Goal: Find specific page/section: Find specific page/section

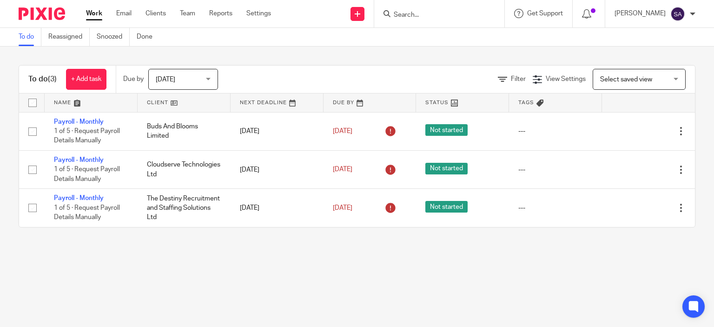
click at [428, 19] on input "Search" at bounding box center [435, 15] width 84 height 8
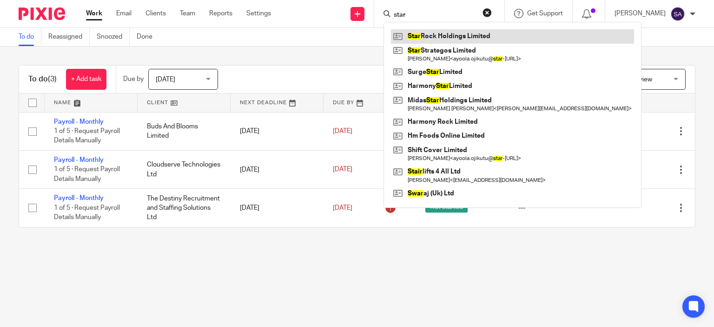
type input "star"
click at [459, 35] on link at bounding box center [512, 36] width 243 height 14
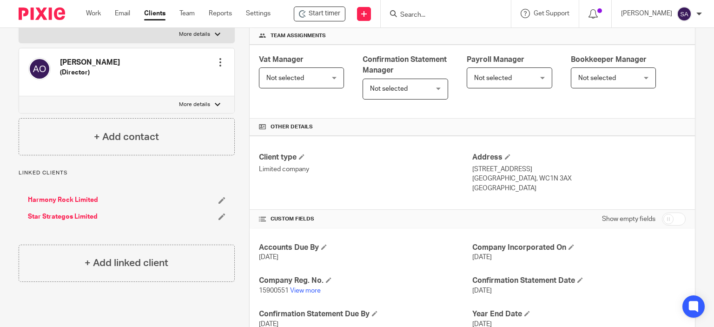
scroll to position [279, 0]
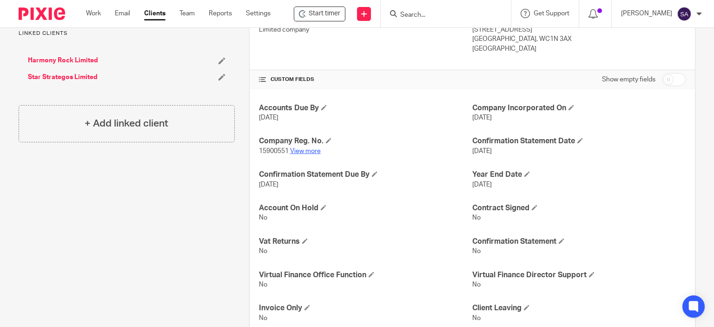
click at [304, 151] on link "View more" at bounding box center [305, 151] width 31 height 7
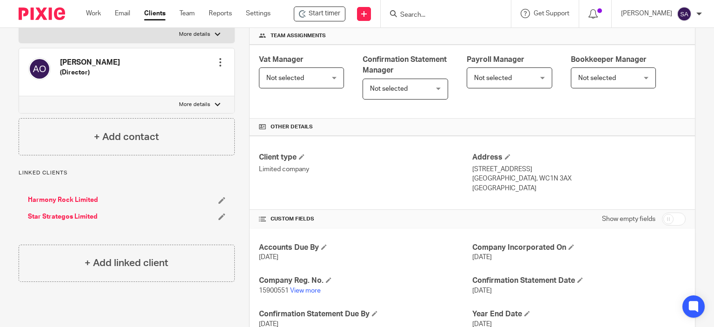
click at [72, 216] on link "Star Strategos Limited" at bounding box center [63, 216] width 70 height 9
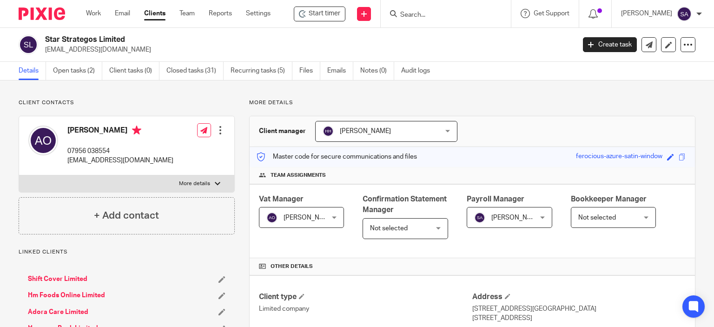
scroll to position [139, 0]
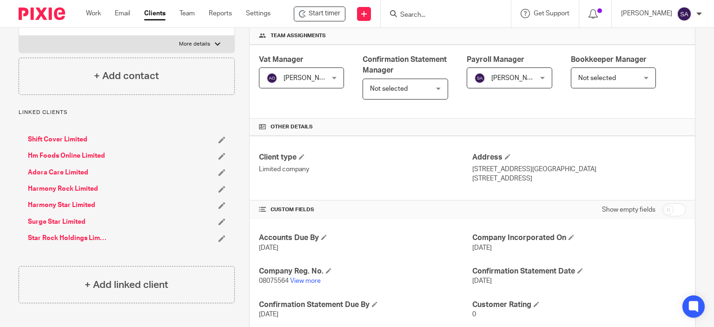
click at [67, 204] on link "Harmony Star Limited" at bounding box center [61, 204] width 67 height 9
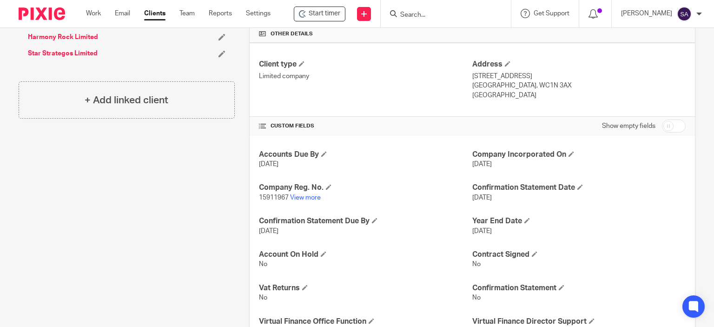
scroll to position [46, 0]
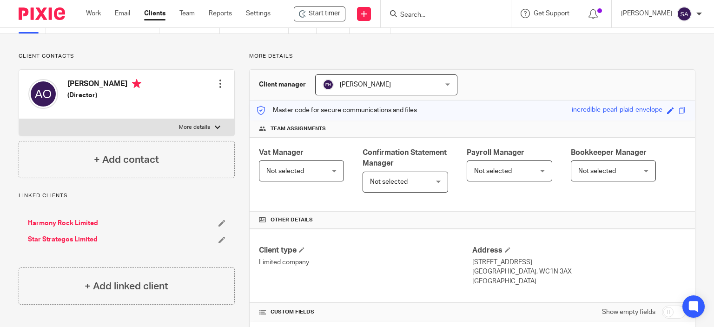
click at [59, 236] on link "Star Strategos Limited" at bounding box center [63, 239] width 70 height 9
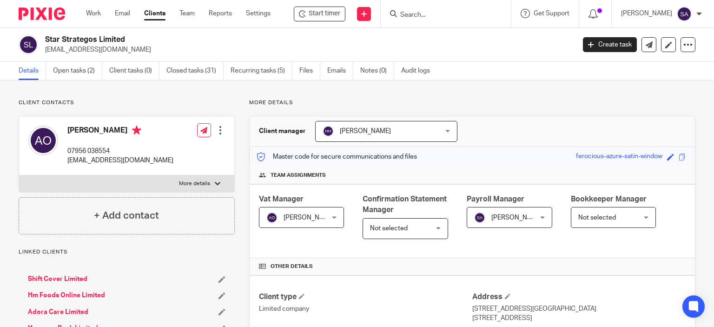
scroll to position [186, 0]
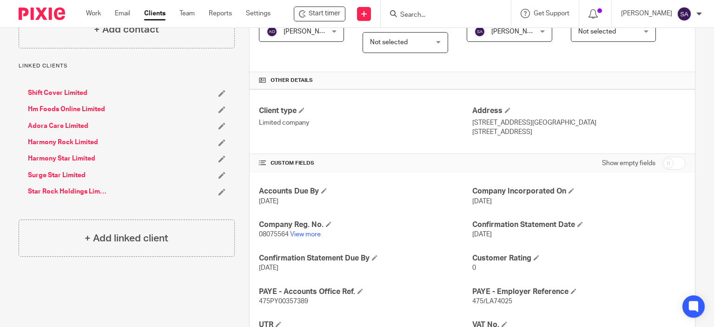
click at [40, 175] on link "Surge Star Limited" at bounding box center [57, 174] width 58 height 9
